Goal: Use online tool/utility: Utilize a website feature to perform a specific function

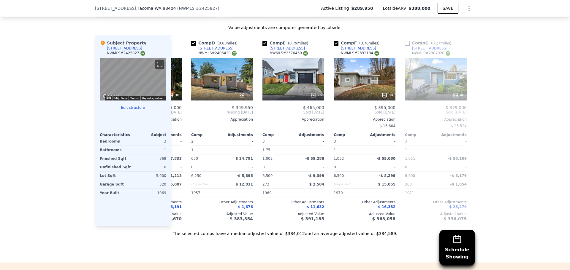
scroll to position [0, 209]
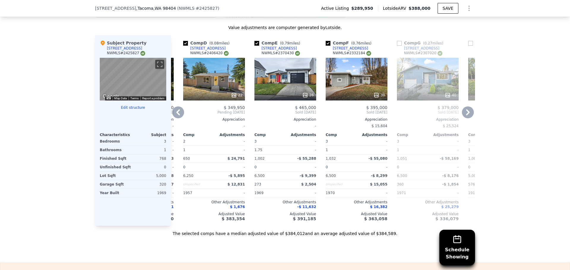
click at [206, 76] on div "22" at bounding box center [214, 79] width 62 height 43
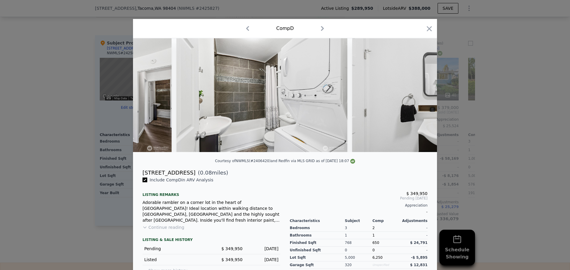
scroll to position [0, 1511]
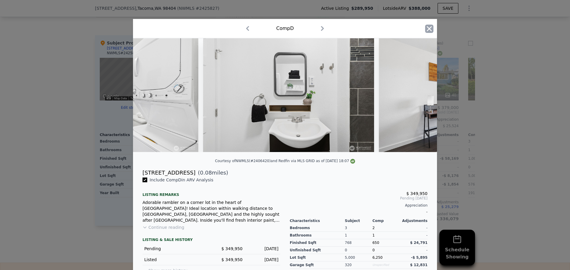
click at [427, 27] on icon "button" at bounding box center [429, 28] width 5 height 5
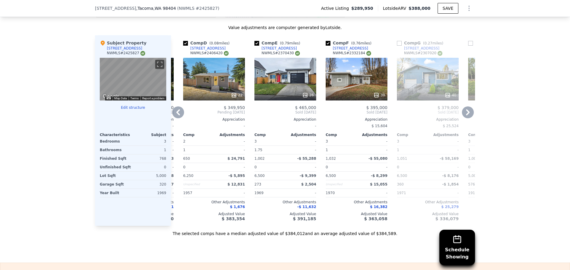
scroll to position [889, 0]
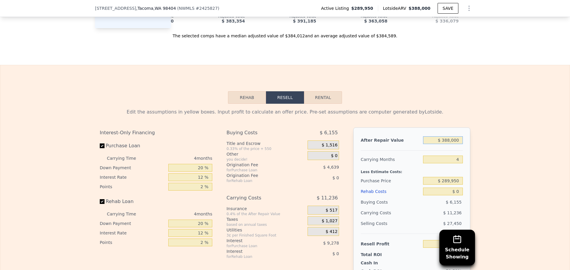
click at [455, 144] on input "$ 388,000" at bounding box center [443, 141] width 40 height 8
type input "$ 3"
type input "-$ 307,371"
type input "$ 37"
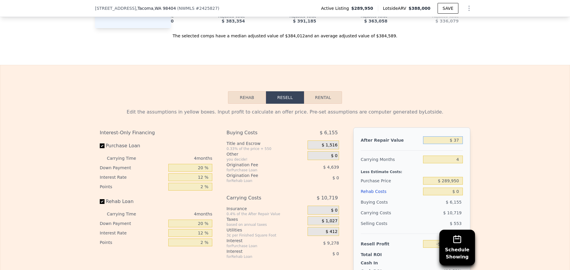
type input "-$ 307,340"
type input "$ 375"
type input "-$ 307,025"
type input "$ 375,000"
type input "$ 41,127"
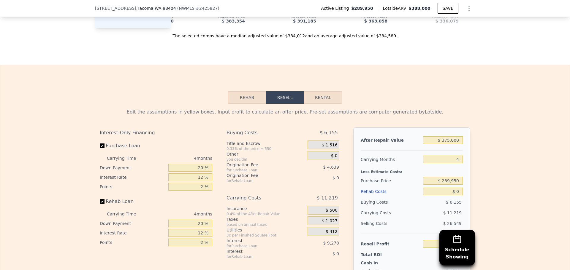
click at [509, 179] on div "Edit the assumptions in yellow boxes. Input profit to calculate an offer price.…" at bounding box center [284, 214] width 569 height 221
click at [455, 185] on input "$ 289,950" at bounding box center [443, 181] width 40 height 8
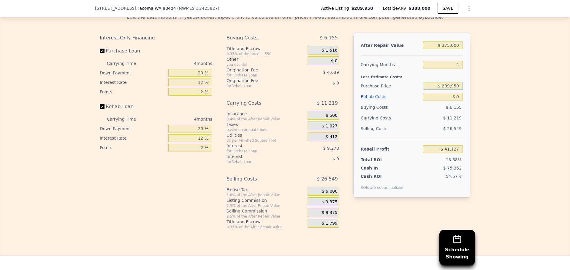
scroll to position [987, 0]
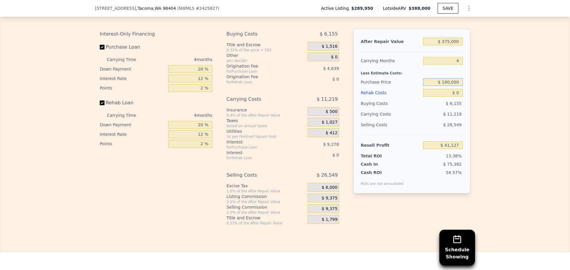
type input "$ 180,000"
click at [481, 143] on div "Edit the assumptions in yellow boxes. Input profit to calculate an offer price.…" at bounding box center [284, 115] width 569 height 221
type input "$ 156,723"
click at [455, 97] on input "$ 0" at bounding box center [443, 93] width 40 height 8
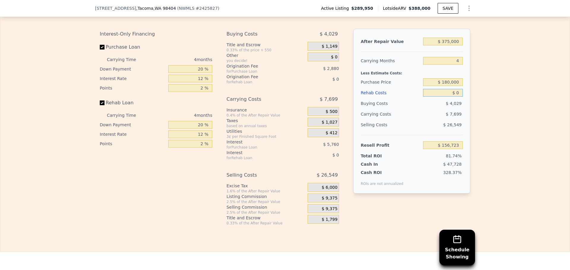
type input "$ 6"
type input "$ 156,717"
type input "$ 60"
type input "$ 156,662"
type input "$ 60,000"
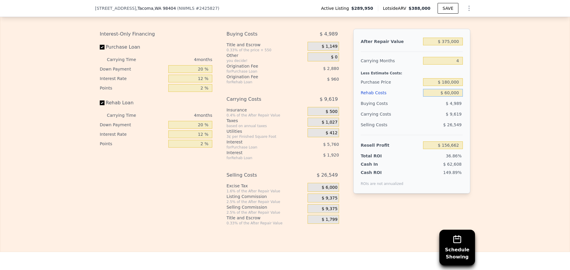
type input "$ 93,843"
type input "$ 60,000"
click at [455, 86] on input "$ 180,000" at bounding box center [443, 82] width 40 height 8
type input "$ 200,000"
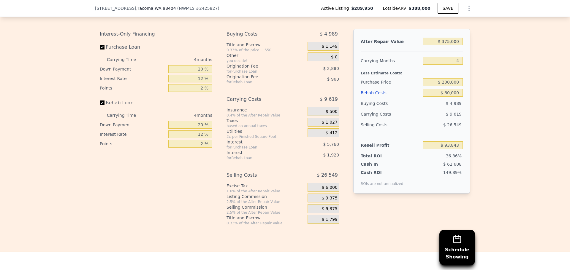
click at [502, 117] on div "Edit the assumptions in yellow boxes. Input profit to calculate an offer price.…" at bounding box center [284, 115] width 569 height 221
type input "$ 72,816"
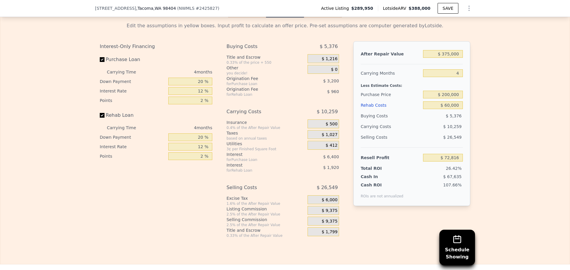
scroll to position [987, 0]
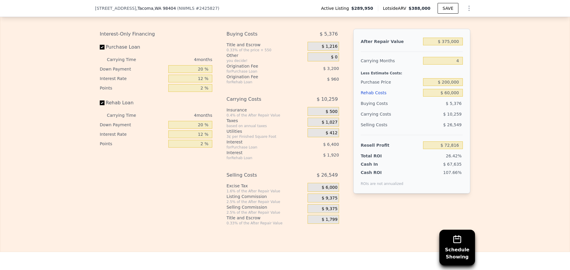
click at [330, 201] on span "$ 9,375" at bounding box center [330, 198] width 16 height 5
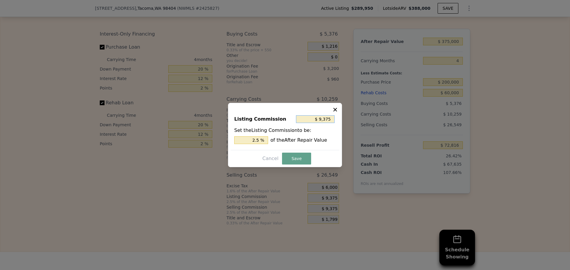
click at [326, 118] on input "$ 9,375" at bounding box center [315, 119] width 39 height 8
type input "$ 1"
type input "0.000 %"
type input "$ 10"
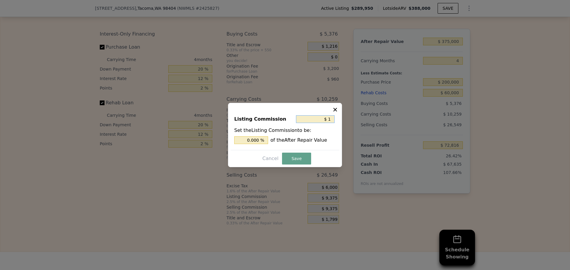
type input "0.003 %"
type input "$ 100"
type input "0.027 %"
type input "$ 1,000"
type input "0.267 %"
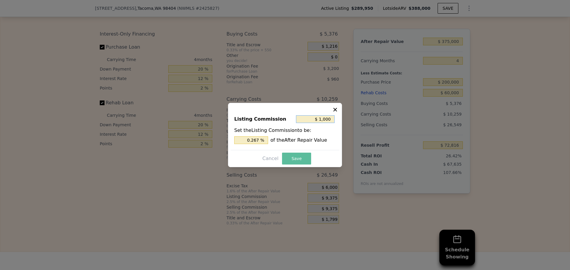
type input "$ 1,000"
click at [289, 161] on button "Save" at bounding box center [296, 159] width 29 height 12
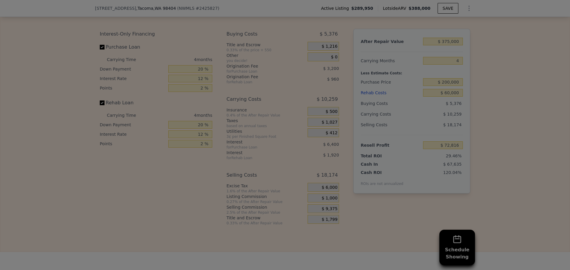
type input "$ 81,191"
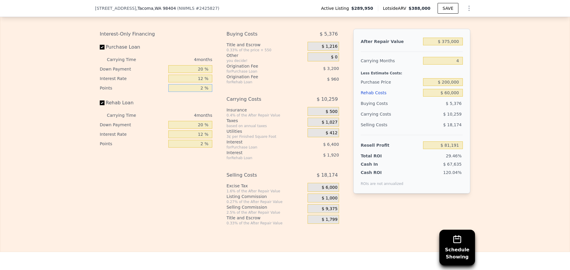
click at [194, 92] on input "2 %" at bounding box center [190, 88] width 44 height 8
type input "1 %"
type input "$ 82,791"
type input "1 %"
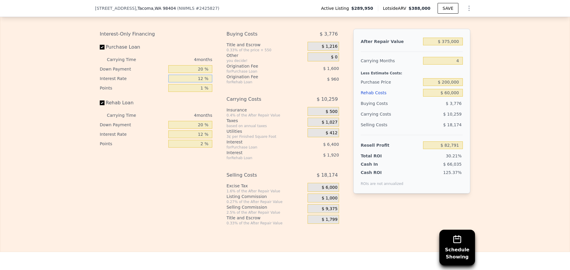
click at [197, 83] on input "12 %" at bounding box center [190, 79] width 44 height 8
type input "1 %"
type input "$ 88,659"
type input "10 %"
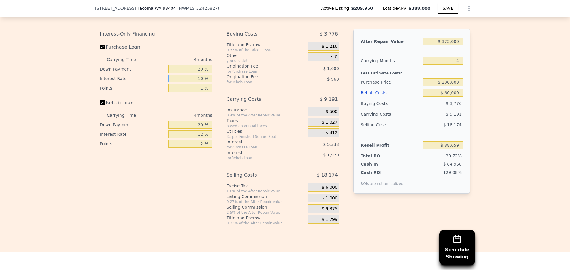
type input "$ 83,859"
type input "10 %"
click at [199, 73] on input "20 %" at bounding box center [190, 69] width 44 height 8
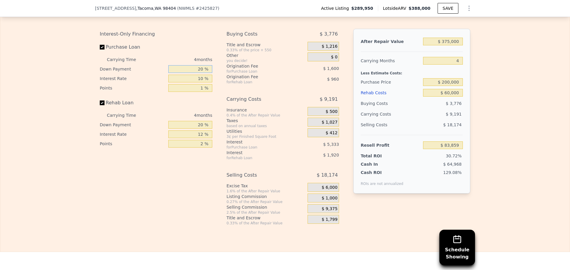
type input "1 %"
type input "$ 82,211"
type input "10 %"
type input "$ 82,991"
click at [195, 129] on div "20 %" at bounding box center [190, 125] width 44 height 10
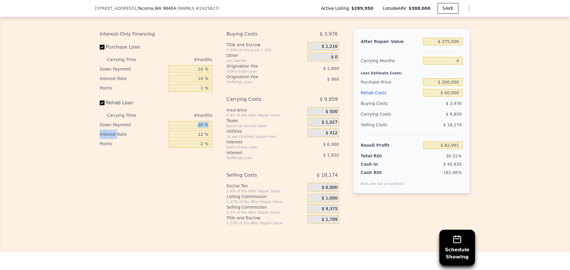
click at [195, 129] on div "20 %" at bounding box center [190, 125] width 44 height 10
click at [197, 129] on input "20 %" at bounding box center [190, 125] width 44 height 8
click at [200, 73] on input "10 %" at bounding box center [190, 69] width 44 height 8
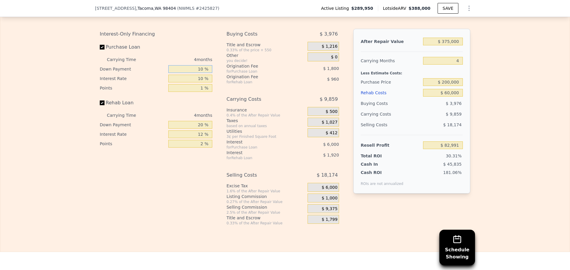
type input "0 %"
type input "$ 82,123"
type input "0 %"
click at [197, 129] on input "20 %" at bounding box center [190, 125] width 44 height 8
click at [450, 97] on input "$ 60,000" at bounding box center [443, 93] width 40 height 8
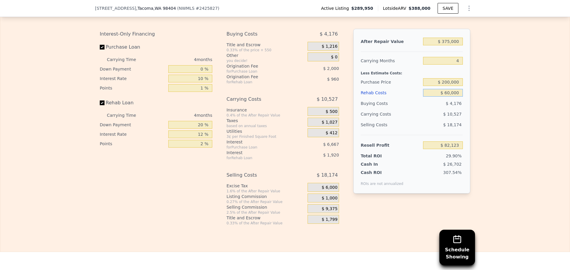
click at [450, 97] on input "$ 60,000" at bounding box center [443, 93] width 40 height 8
type input "$ 7"
type input "$ 144,996"
type input "$ 70"
type input "$ 144,928"
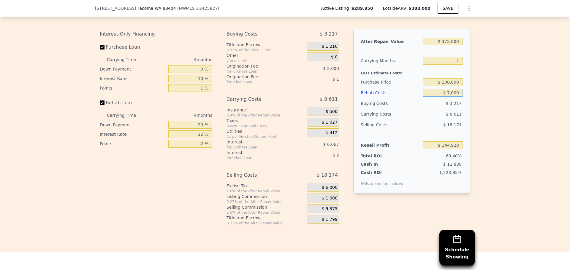
type input "$ 70,000"
type input "$ 71,643"
type input "$ 70,000"
click at [415, 208] on div "After Repair Value $ 375,000 Carrying Months 4 Less Estimate Costs: Purchase Pr…" at bounding box center [411, 123] width 117 height 188
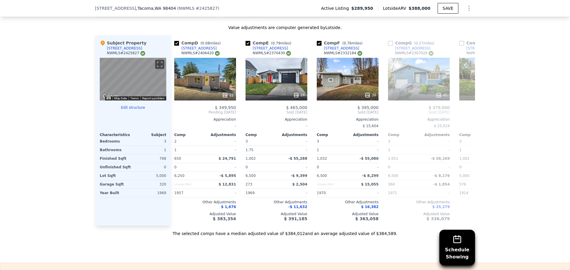
scroll to position [859, 0]
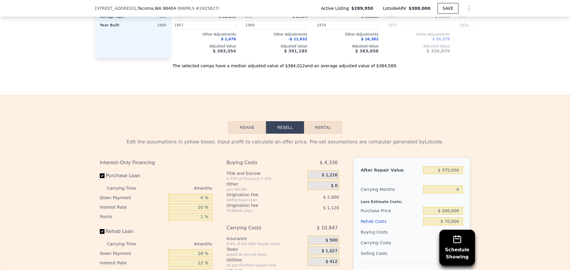
click at [523, 162] on div "Edit the assumptions in yellow boxes. Input profit to calculate an offer price.…" at bounding box center [284, 244] width 569 height 221
